Goal: Task Accomplishment & Management: Use online tool/utility

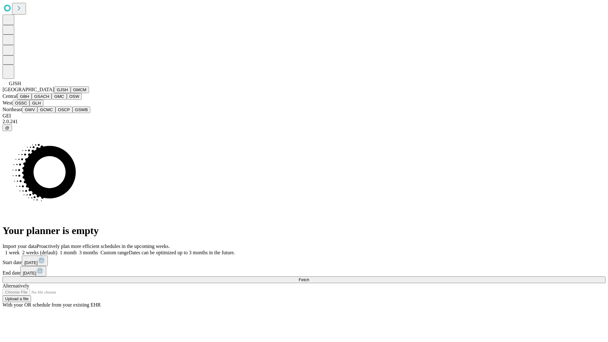
click at [54, 93] on button "GJSH" at bounding box center [62, 89] width 16 height 7
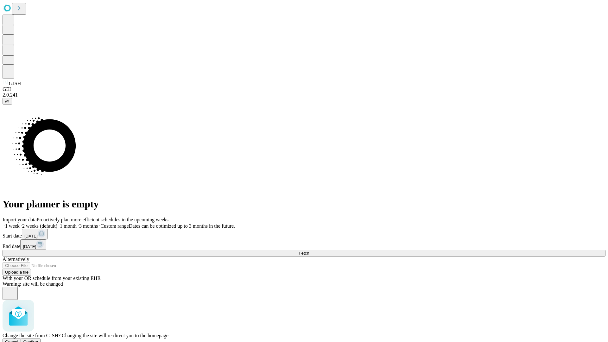
click at [38, 339] on span "Confirm" at bounding box center [30, 341] width 15 height 5
click at [77, 223] on label "1 month" at bounding box center [66, 225] width 19 height 5
click at [309, 251] on span "Fetch" at bounding box center [303, 253] width 10 height 5
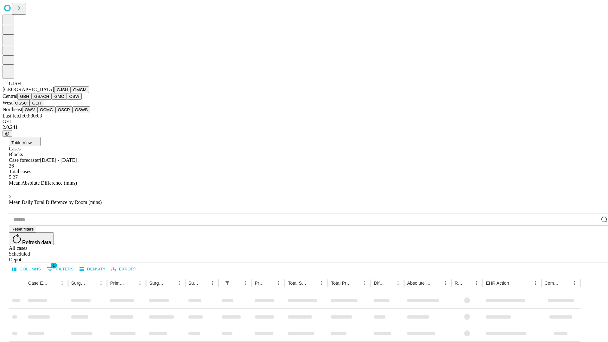
click at [71, 93] on button "GMCM" at bounding box center [80, 89] width 18 height 7
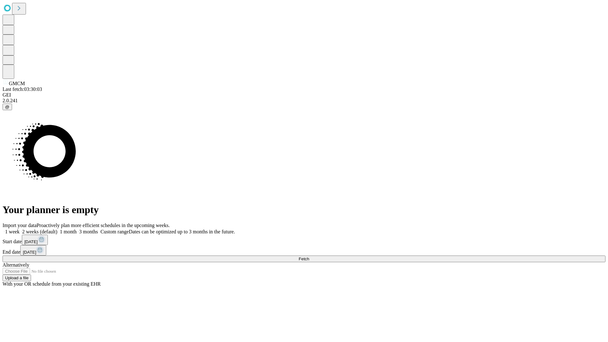
click at [77, 229] on label "1 month" at bounding box center [66, 231] width 19 height 5
click at [309, 256] on span "Fetch" at bounding box center [303, 258] width 10 height 5
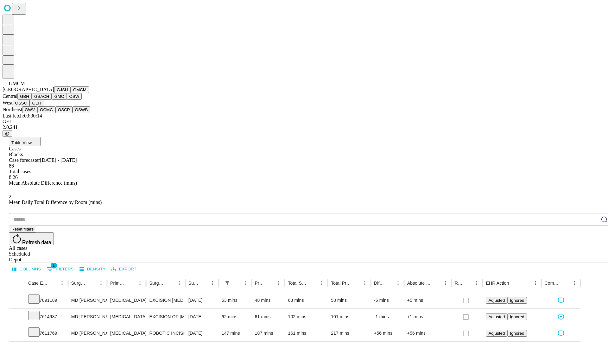
click at [32, 100] on button "GBH" at bounding box center [24, 96] width 14 height 7
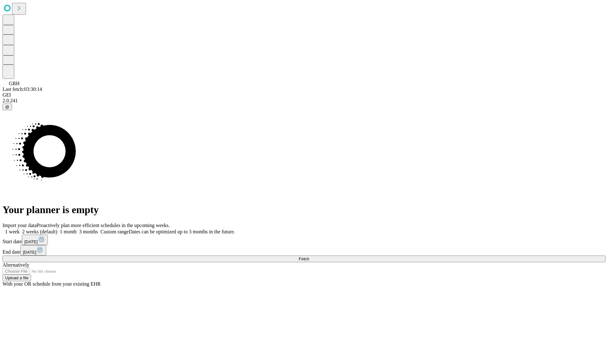
click at [77, 229] on label "1 month" at bounding box center [66, 231] width 19 height 5
click at [309, 256] on span "Fetch" at bounding box center [303, 258] width 10 height 5
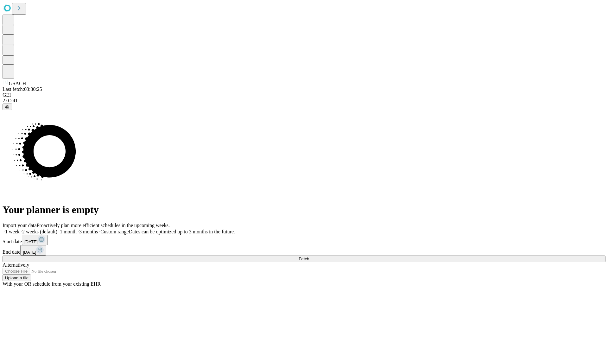
click at [77, 229] on label "1 month" at bounding box center [66, 231] width 19 height 5
click at [309, 256] on span "Fetch" at bounding box center [303, 258] width 10 height 5
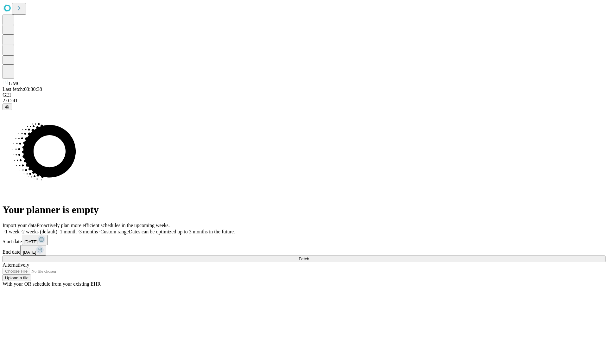
click at [309, 256] on span "Fetch" at bounding box center [303, 258] width 10 height 5
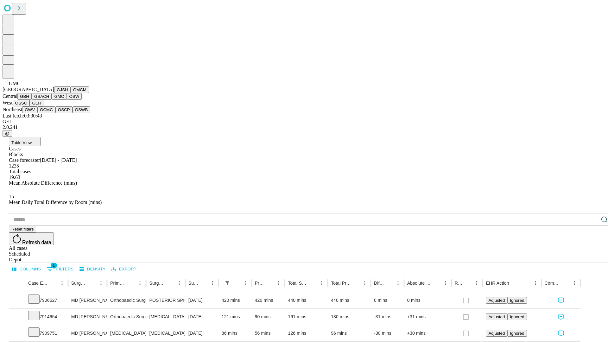
click at [67, 100] on button "OSW" at bounding box center [74, 96] width 15 height 7
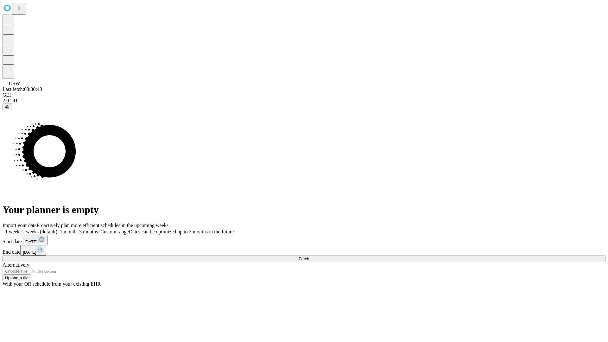
click at [77, 229] on label "1 month" at bounding box center [66, 231] width 19 height 5
click at [309, 256] on span "Fetch" at bounding box center [303, 258] width 10 height 5
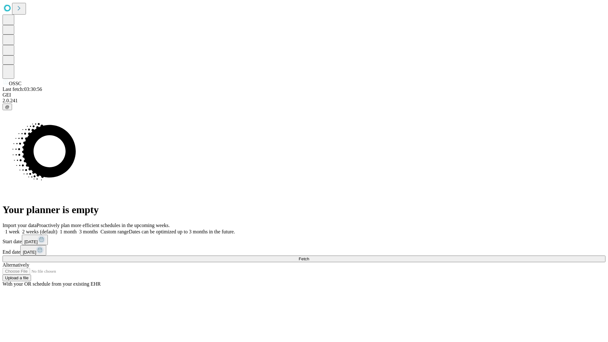
click at [309, 256] on span "Fetch" at bounding box center [303, 258] width 10 height 5
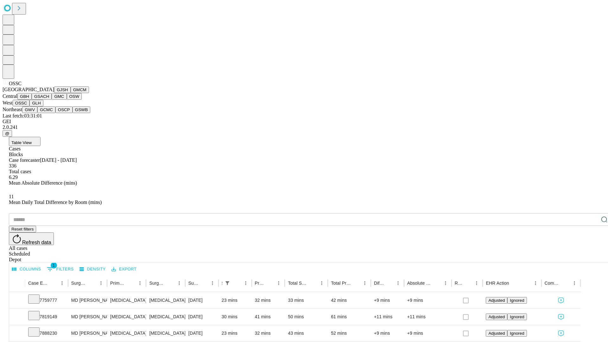
click at [43, 106] on button "GLH" at bounding box center [36, 103] width 14 height 7
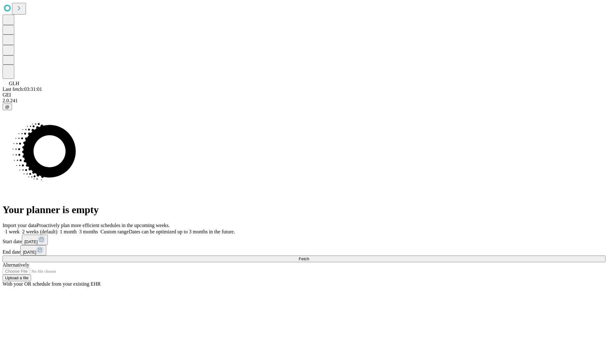
click at [77, 229] on label "1 month" at bounding box center [66, 231] width 19 height 5
click at [309, 256] on span "Fetch" at bounding box center [303, 258] width 10 height 5
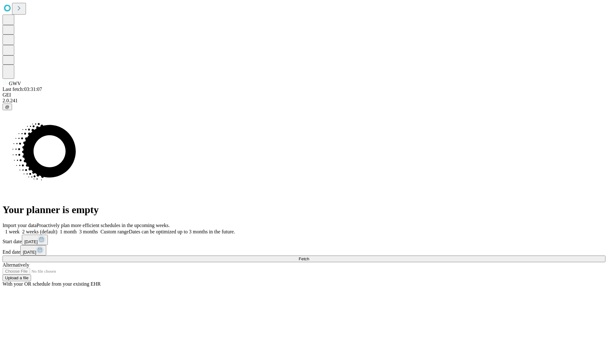
click at [77, 229] on label "1 month" at bounding box center [66, 231] width 19 height 5
click at [309, 256] on span "Fetch" at bounding box center [303, 258] width 10 height 5
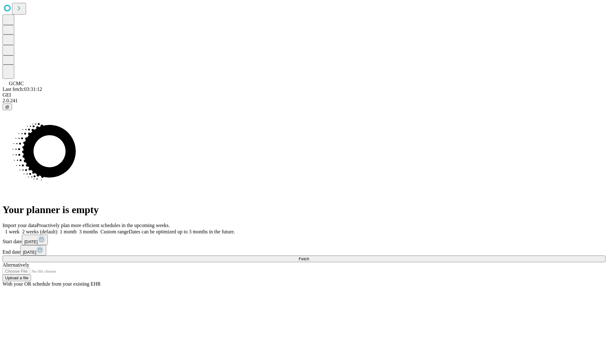
click at [77, 229] on label "1 month" at bounding box center [66, 231] width 19 height 5
click at [309, 256] on span "Fetch" at bounding box center [303, 258] width 10 height 5
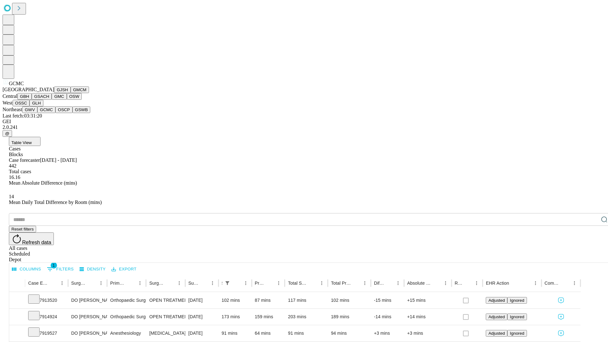
click at [55, 113] on button "OSCP" at bounding box center [63, 109] width 17 height 7
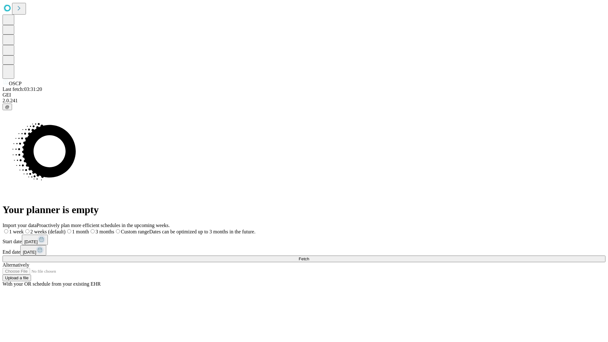
click at [89, 229] on label "1 month" at bounding box center [77, 231] width 23 height 5
click at [309, 256] on span "Fetch" at bounding box center [303, 258] width 10 height 5
